Goal: Task Accomplishment & Management: Manage account settings

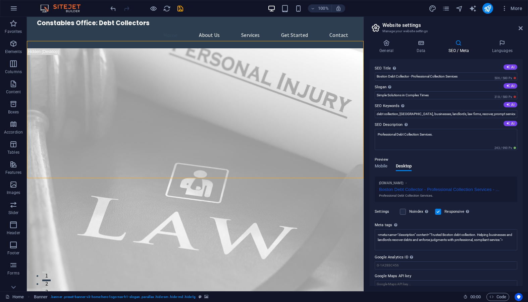
scroll to position [87, 0]
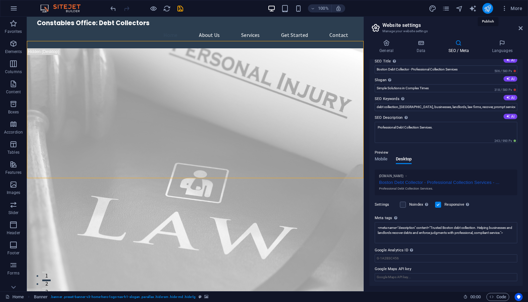
click at [488, 10] on icon "publish" at bounding box center [487, 9] width 8 height 8
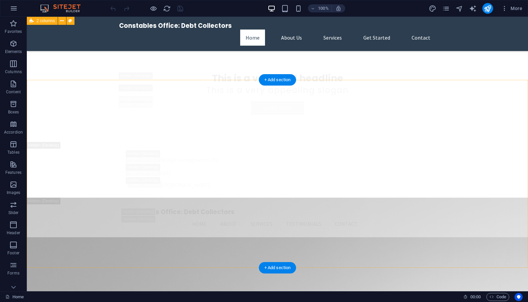
scroll to position [1006, 0]
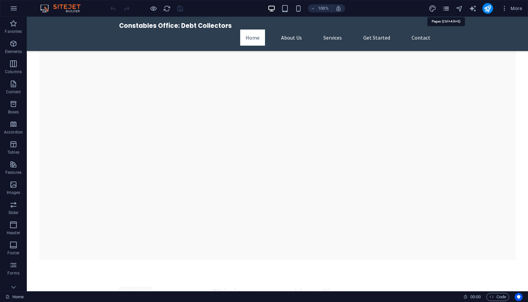
click at [445, 9] on icon "pages" at bounding box center [446, 9] width 8 height 8
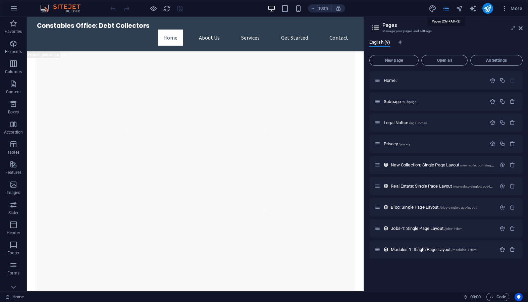
scroll to position [1039, 0]
click at [438, 62] on span "Open all" at bounding box center [444, 60] width 40 height 4
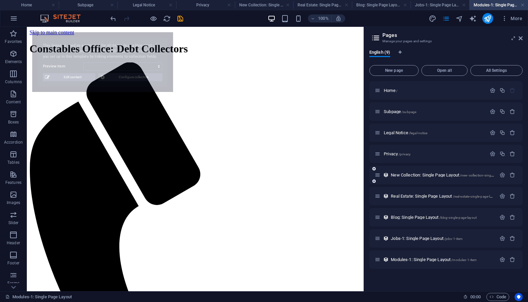
scroll to position [0, 0]
select select "68e2fa28f5c09869ea0b799c"
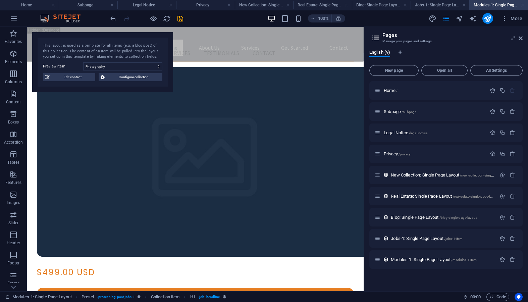
scroll to position [196, 0]
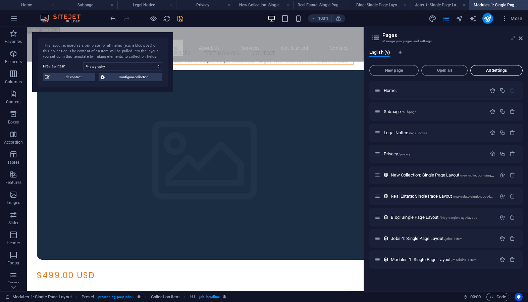
click at [492, 70] on span "All Settings" at bounding box center [496, 70] width 46 height 4
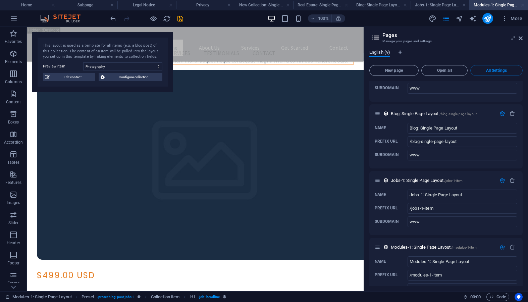
click at [380, 53] on span "English (9)" at bounding box center [379, 52] width 21 height 9
click at [392, 36] on h2 "Pages" at bounding box center [452, 35] width 140 height 6
click at [513, 39] on icon at bounding box center [513, 38] width 0 height 5
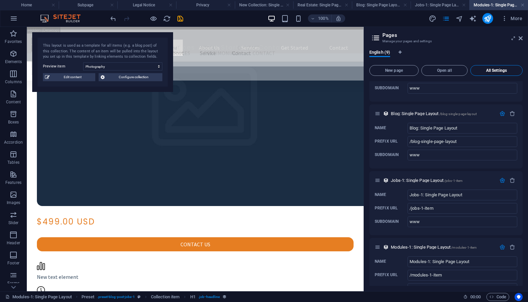
scroll to position [0, 0]
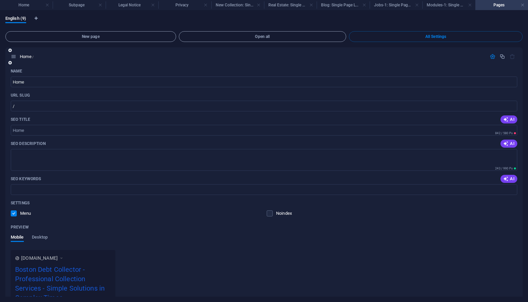
click at [503, 56] on icon "button" at bounding box center [502, 57] width 6 height 6
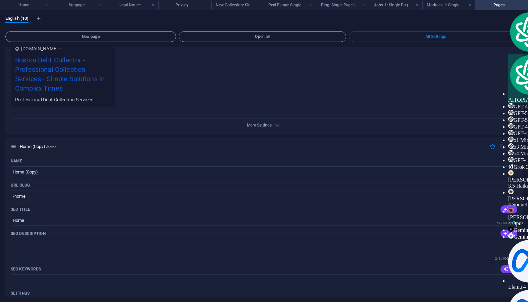
click at [505, 8] on h4 "Pages" at bounding box center [501, 4] width 53 height 7
click at [478, 21] on div "English (10)" at bounding box center [263, 22] width 517 height 13
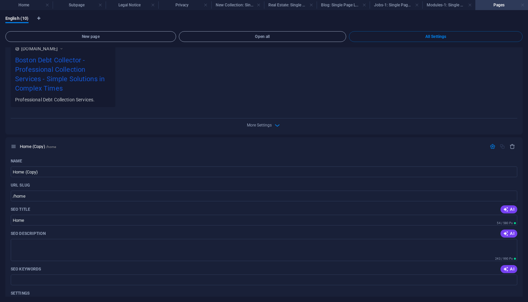
drag, startPoint x: 524, startPoint y: 6, endPoint x: 495, endPoint y: 1, distance: 28.6
click at [524, 6] on link at bounding box center [522, 5] width 4 height 6
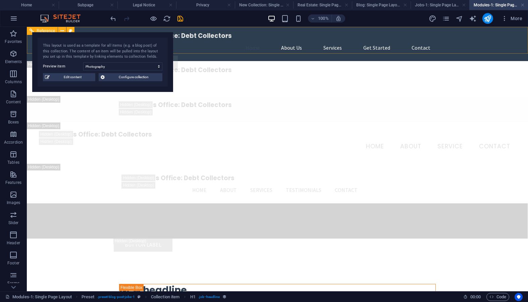
scroll to position [196, 0]
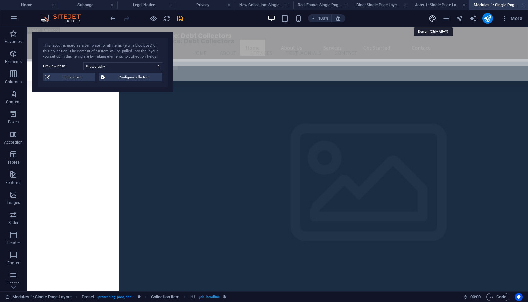
click at [433, 19] on icon "design" at bounding box center [432, 19] width 8 height 8
select select "px"
select select "200"
select select "px"
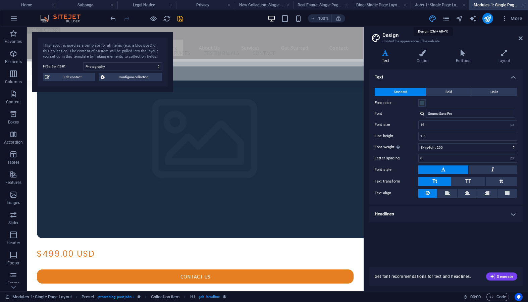
scroll to position [160, 0]
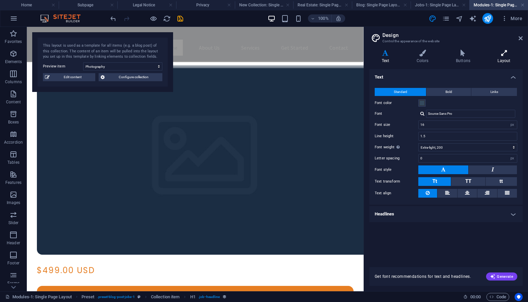
click at [507, 61] on h4 "Layout" at bounding box center [503, 57] width 37 height 14
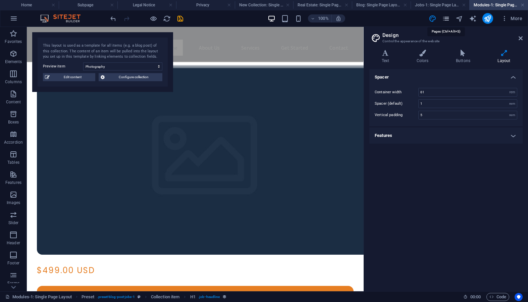
click at [447, 19] on icon "pages" at bounding box center [446, 19] width 8 height 8
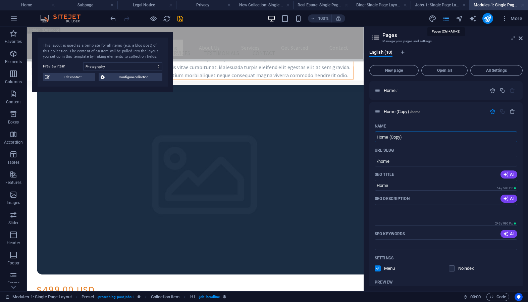
type textarea "Home (Copy)"
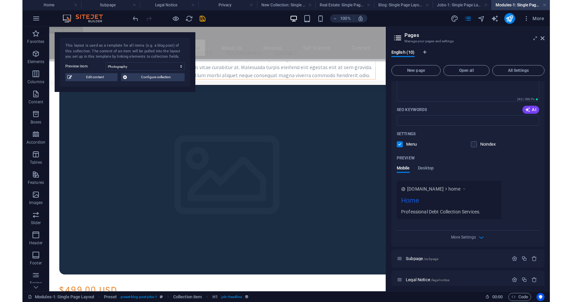
scroll to position [150, 0]
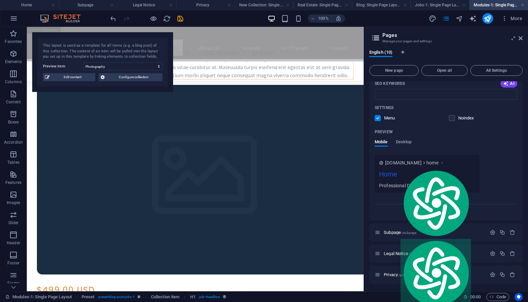
click at [397, 165] on span "[DOMAIN_NAME]" at bounding box center [403, 162] width 37 height 7
click at [421, 164] on span "[DOMAIN_NAME]" at bounding box center [403, 162] width 37 height 7
click at [386, 164] on span "[DOMAIN_NAME]" at bounding box center [403, 162] width 37 height 7
click at [393, 151] on div "Mobile Desktop" at bounding box center [392, 145] width 37 height 13
click at [403, 144] on span "Desktop" at bounding box center [404, 142] width 16 height 9
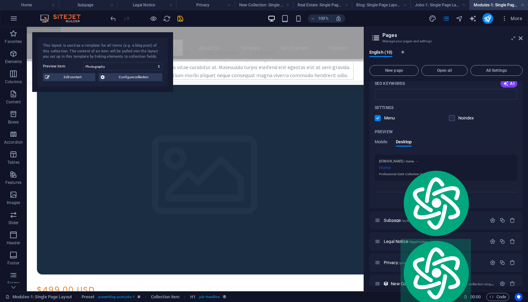
click at [496, 153] on div "Preview Mobile Desktop" at bounding box center [445, 140] width 142 height 28
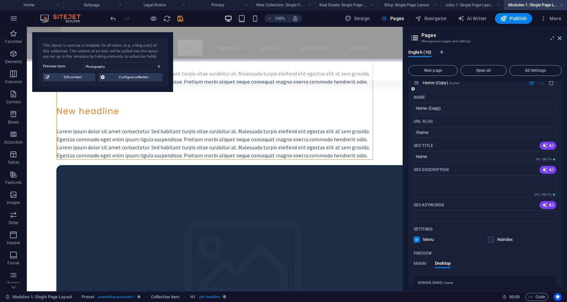
scroll to position [0, 0]
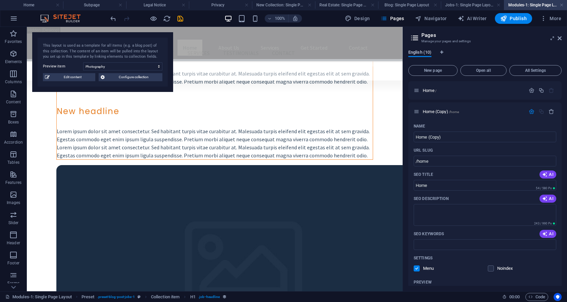
click at [418, 54] on span "English (10)" at bounding box center [419, 52] width 23 height 9
click at [477, 72] on span "Open all" at bounding box center [483, 70] width 40 height 4
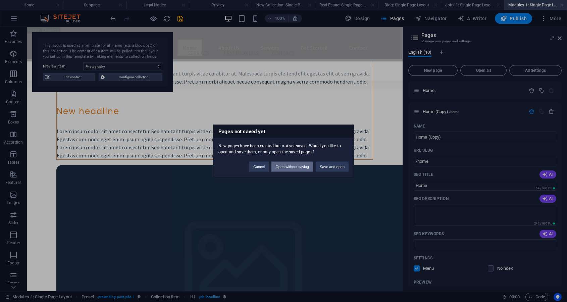
click at [294, 166] on button "Open without saving" at bounding box center [292, 167] width 42 height 10
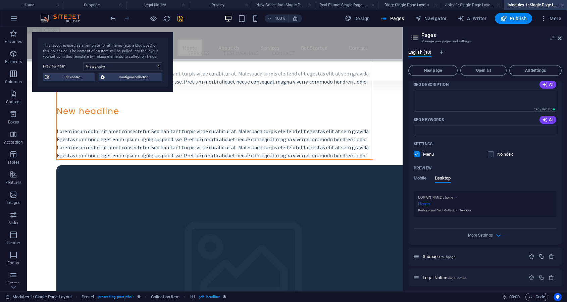
scroll to position [123, 0]
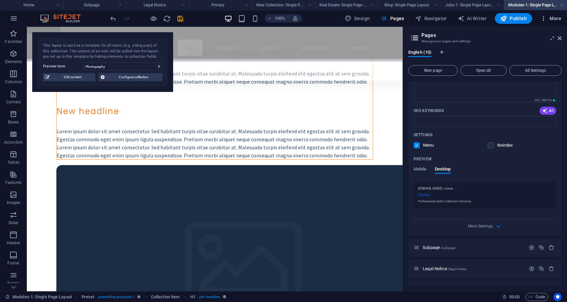
click at [527, 18] on span "More" at bounding box center [550, 18] width 21 height 7
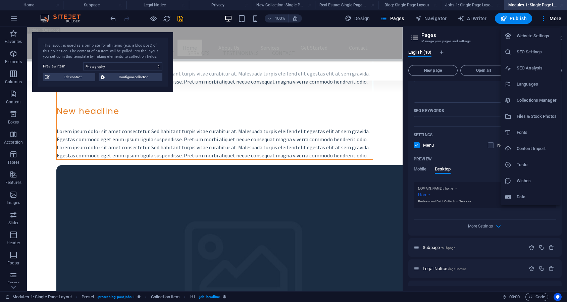
click at [527, 53] on h6 "SEO Settings" at bounding box center [536, 52] width 40 height 8
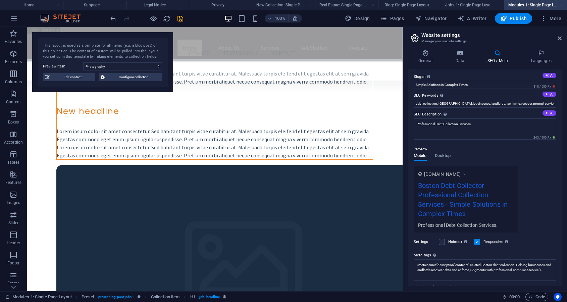
scroll to position [0, 0]
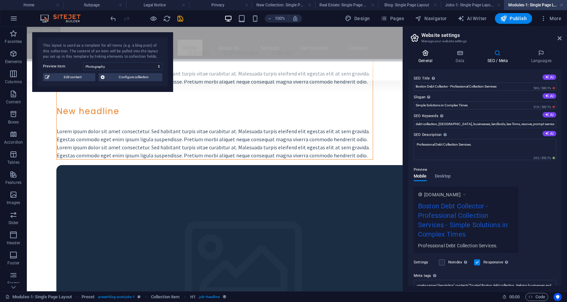
click at [426, 61] on h4 "General" at bounding box center [426, 57] width 37 height 14
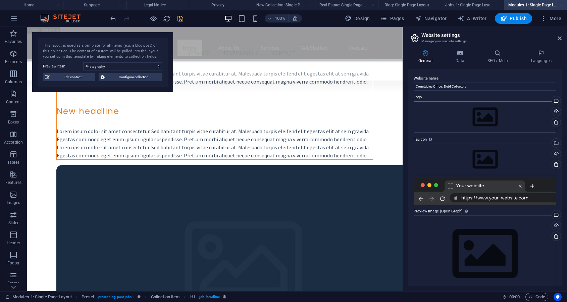
scroll to position [12, 0]
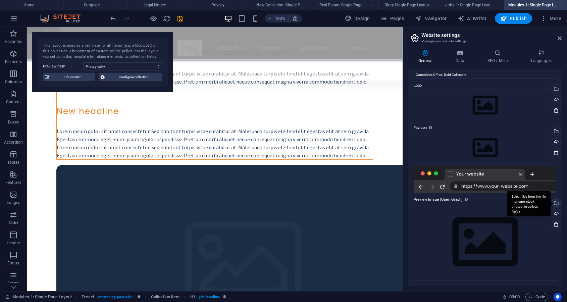
click at [527, 204] on div "Select files from the file manager, stock photos, or upload file(s)" at bounding box center [555, 203] width 10 height 10
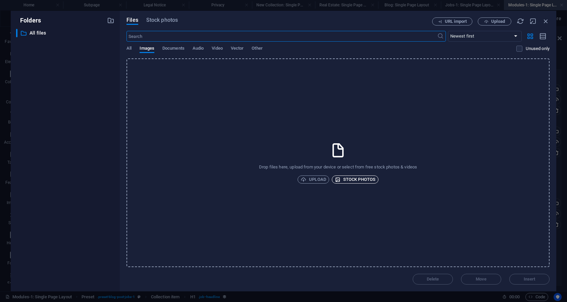
click at [349, 181] on span "Stock photos" at bounding box center [355, 179] width 41 height 8
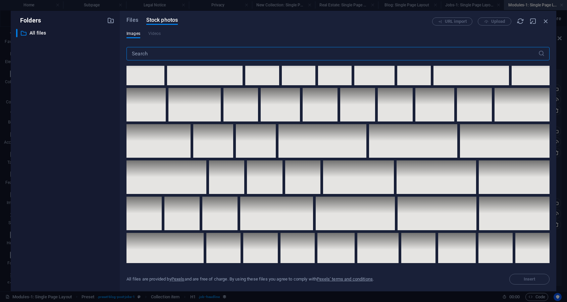
scroll to position [0, 0]
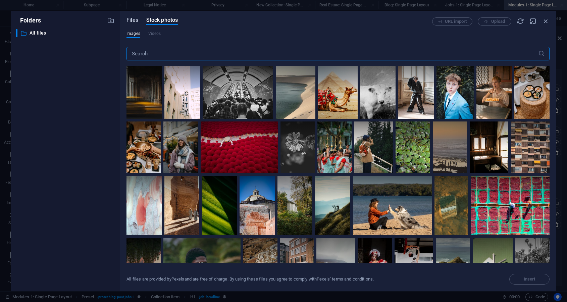
click at [130, 21] on span "Files" at bounding box center [132, 20] width 12 height 8
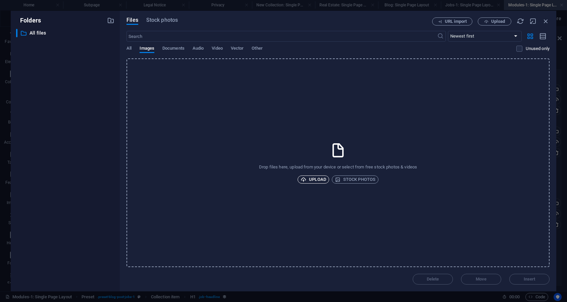
click at [316, 180] on span "Upload" at bounding box center [312, 179] width 25 height 8
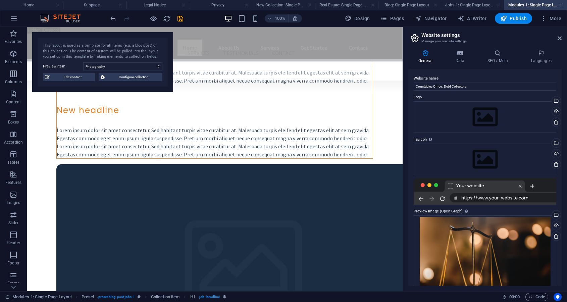
scroll to position [25, 0]
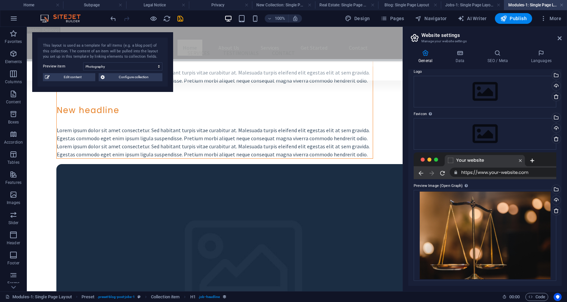
click at [527, 174] on div at bounding box center [484, 165] width 142 height 27
click at [490, 175] on div at bounding box center [484, 165] width 142 height 27
click at [452, 163] on div at bounding box center [484, 165] width 142 height 27
click at [450, 162] on div at bounding box center [484, 165] width 142 height 27
click at [497, 174] on div at bounding box center [484, 165] width 142 height 27
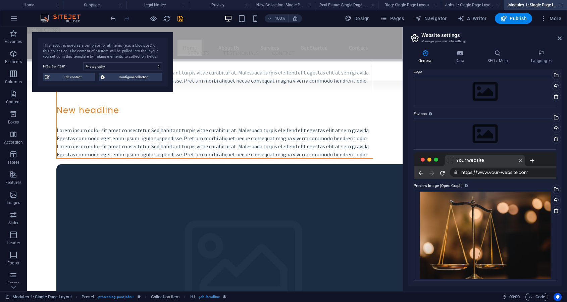
click at [510, 177] on div at bounding box center [484, 165] width 142 height 27
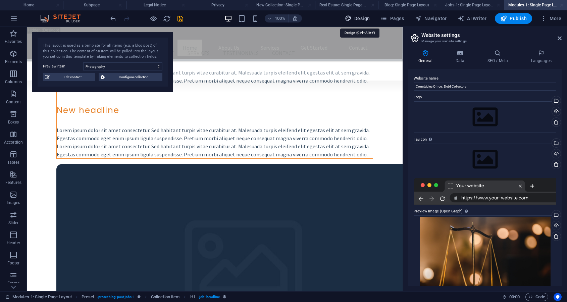
click at [360, 19] on span "Design" at bounding box center [357, 18] width 25 height 7
select select "rem"
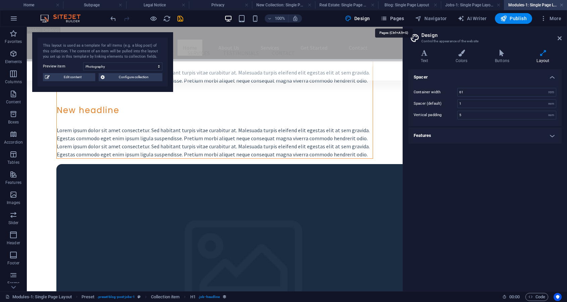
click at [401, 20] on span "Pages" at bounding box center [391, 18] width 23 height 7
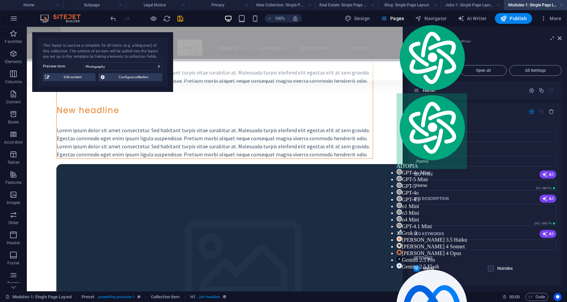
click at [393, 20] on span "Pages" at bounding box center [391, 18] width 23 height 7
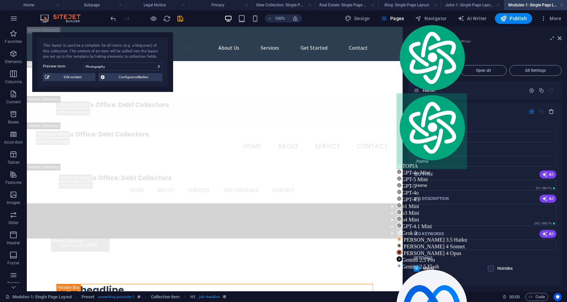
click at [527, 113] on icon "button" at bounding box center [551, 112] width 6 height 6
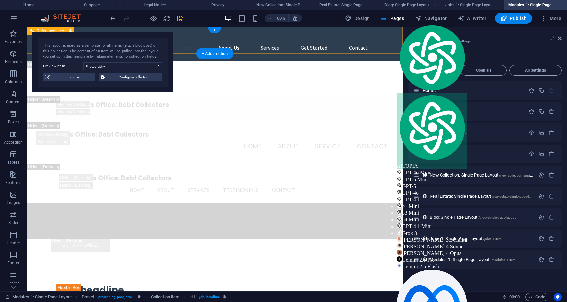
click at [269, 43] on nav "Home About Us Services Get Started Contact" at bounding box center [214, 48] width 316 height 16
click at [272, 41] on nav "Home About Us Services Get Started Contact" at bounding box center [214, 48] width 316 height 16
click at [195, 40] on nav "Home About Us Services Get Started Contact" at bounding box center [214, 48] width 316 height 16
click at [116, 19] on span "undo" at bounding box center [113, 19] width 8 height 8
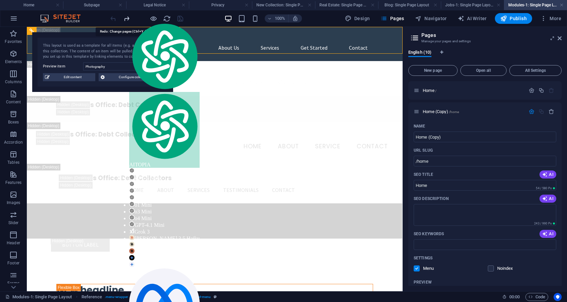
click at [126, 18] on icon "redo" at bounding box center [127, 19] width 8 height 8
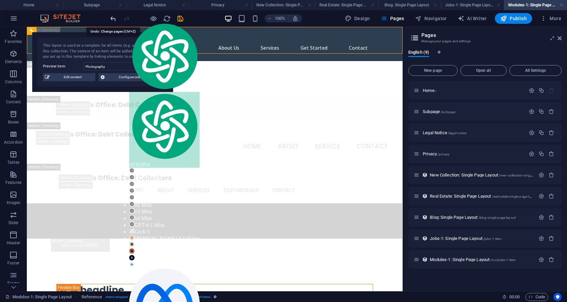
click at [113, 19] on icon "undo" at bounding box center [113, 19] width 8 height 8
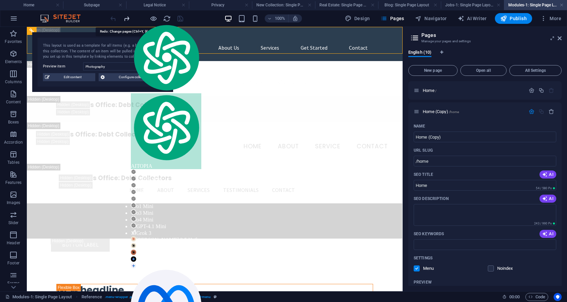
click at [127, 20] on icon "redo" at bounding box center [127, 19] width 8 height 8
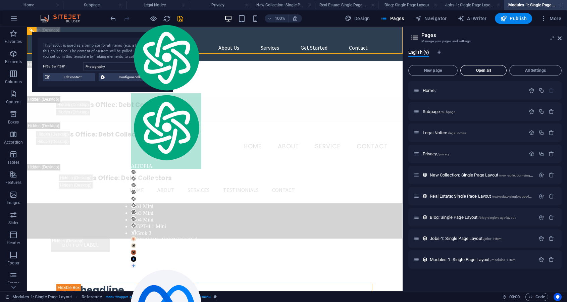
click at [477, 72] on span "Open all" at bounding box center [483, 70] width 40 height 4
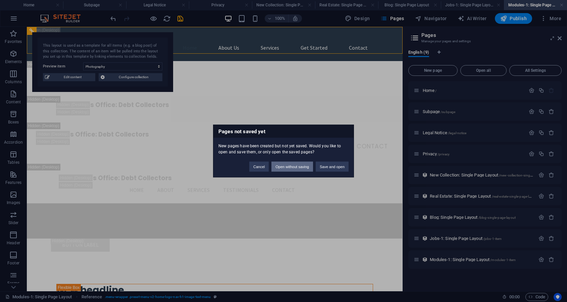
click at [281, 166] on button "Open without saving" at bounding box center [292, 167] width 42 height 10
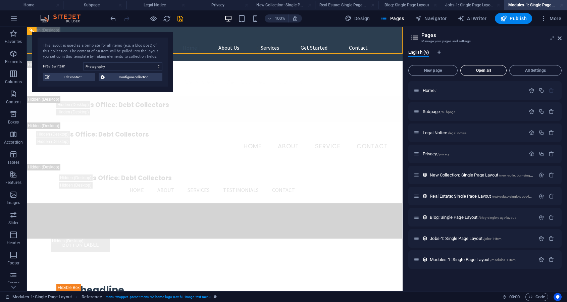
click at [478, 71] on span "Open all" at bounding box center [483, 70] width 40 height 4
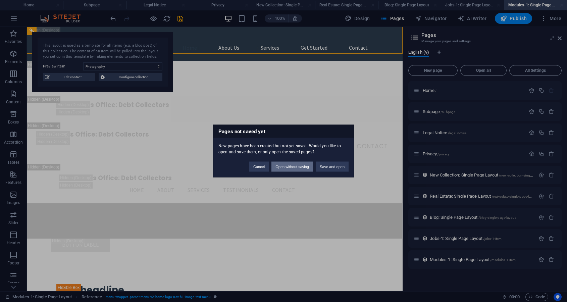
click at [294, 168] on button "Open without saving" at bounding box center [292, 167] width 42 height 10
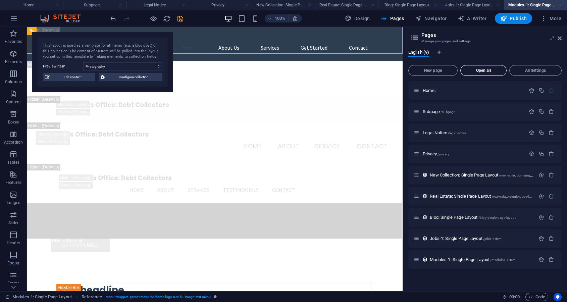
click at [484, 70] on span "Open all" at bounding box center [483, 70] width 40 height 4
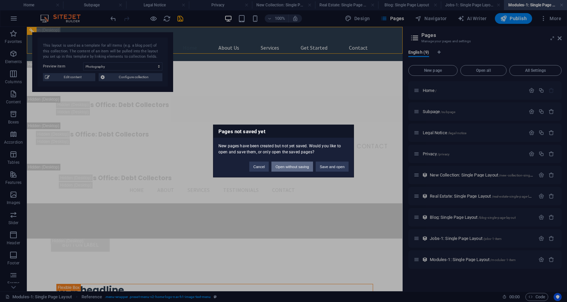
drag, startPoint x: 281, startPoint y: 165, endPoint x: 254, endPoint y: 138, distance: 37.9
click at [281, 165] on button "Open without saving" at bounding box center [292, 167] width 42 height 10
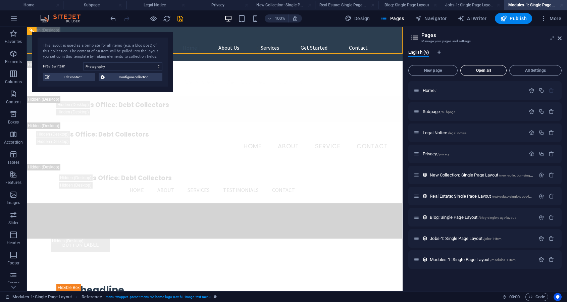
click at [481, 71] on span "Open all" at bounding box center [483, 70] width 40 height 4
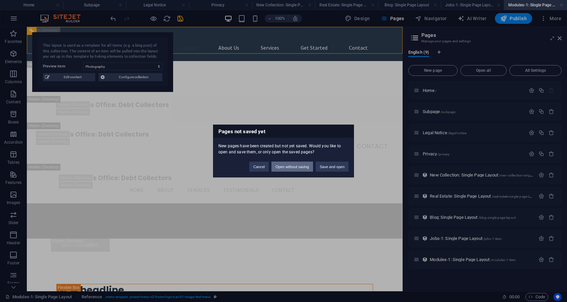
drag, startPoint x: 305, startPoint y: 165, endPoint x: 274, endPoint y: 148, distance: 35.7
click at [305, 165] on button "Open without saving" at bounding box center [292, 167] width 42 height 10
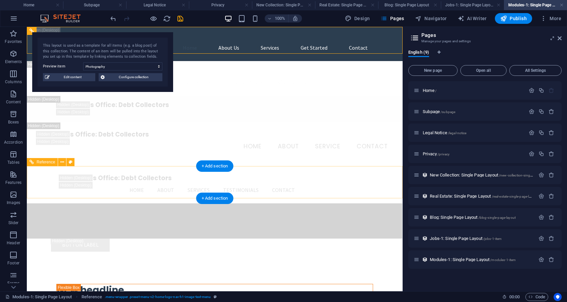
scroll to position [0, 0]
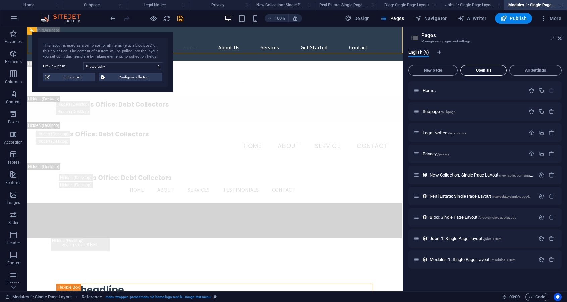
click at [482, 70] on span "Open all" at bounding box center [483, 70] width 40 height 4
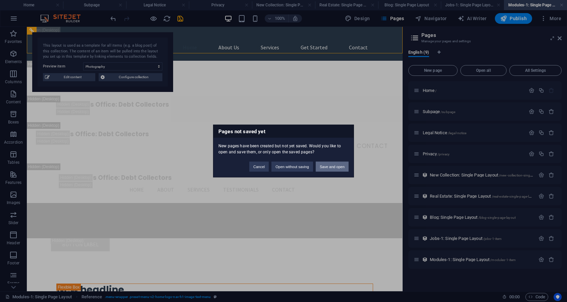
click at [339, 168] on button "Save and open" at bounding box center [331, 167] width 33 height 10
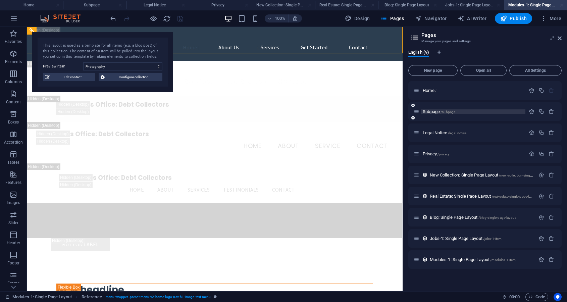
click at [437, 111] on span "Subpage /subpage" at bounding box center [438, 111] width 33 height 5
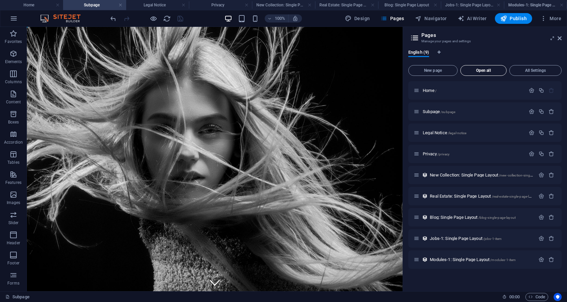
click at [486, 69] on span "Open all" at bounding box center [483, 70] width 40 height 4
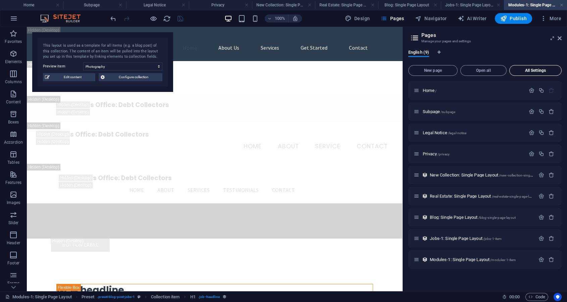
click at [527, 69] on span "All Settings" at bounding box center [535, 70] width 46 height 4
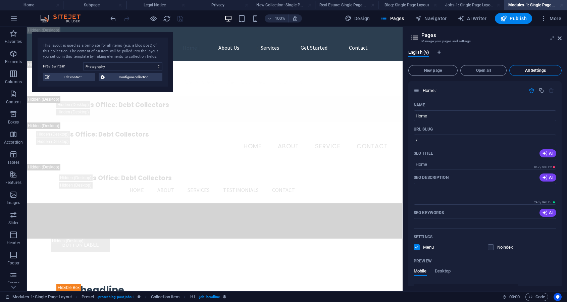
scroll to position [1298, 0]
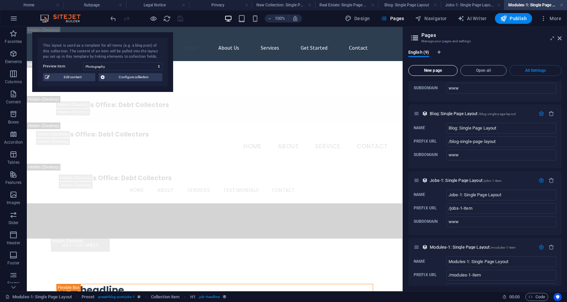
drag, startPoint x: 428, startPoint y: 72, endPoint x: 329, endPoint y: 63, distance: 99.3
click at [428, 72] on span "New page" at bounding box center [432, 70] width 43 height 4
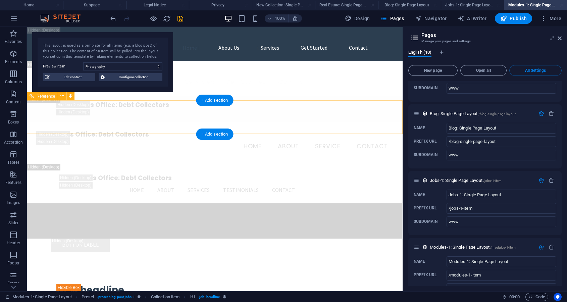
scroll to position [1435, 0]
